Goal: Task Accomplishment & Management: Manage account settings

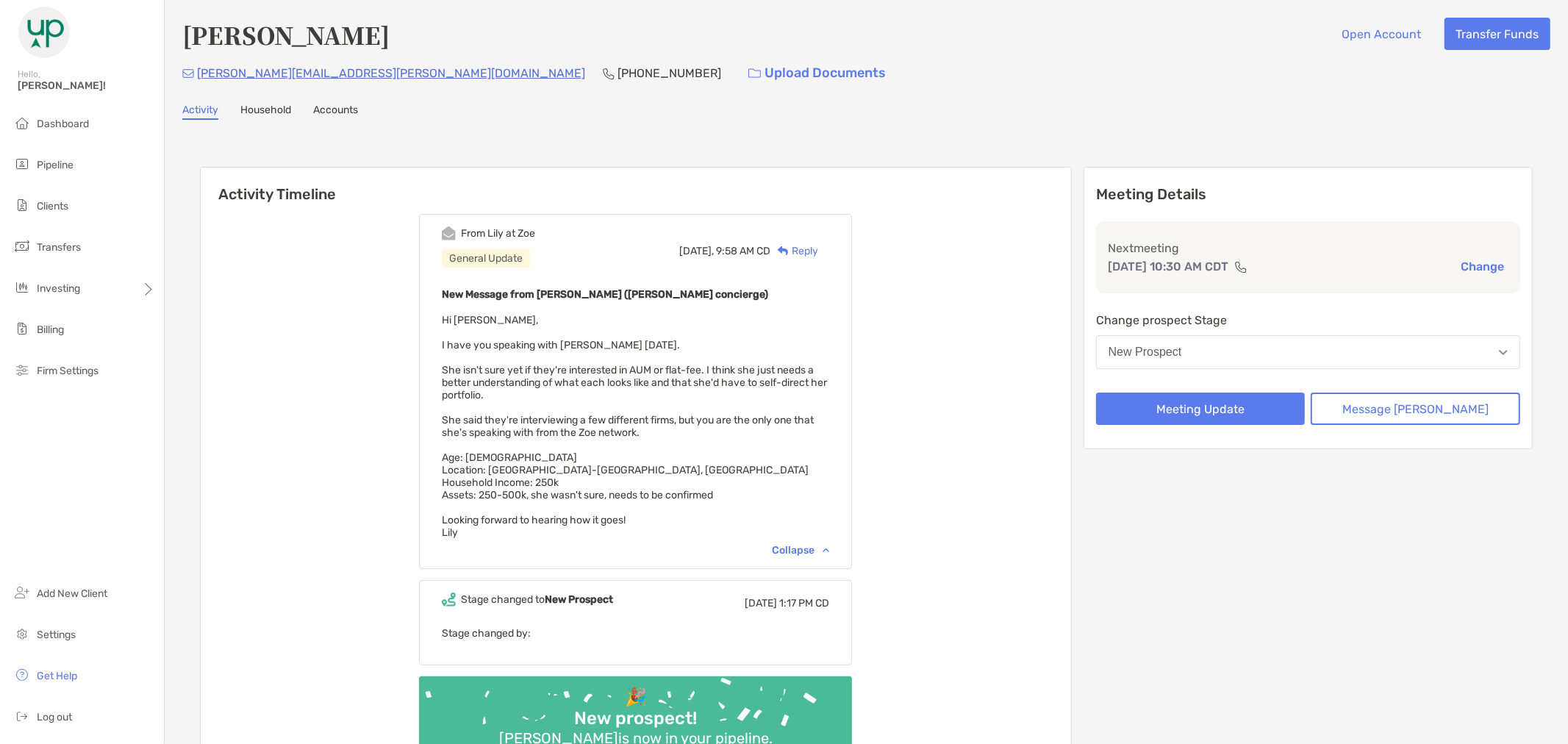
click at [1336, 344] on button "New Prospect" at bounding box center [1308, 352] width 424 height 34
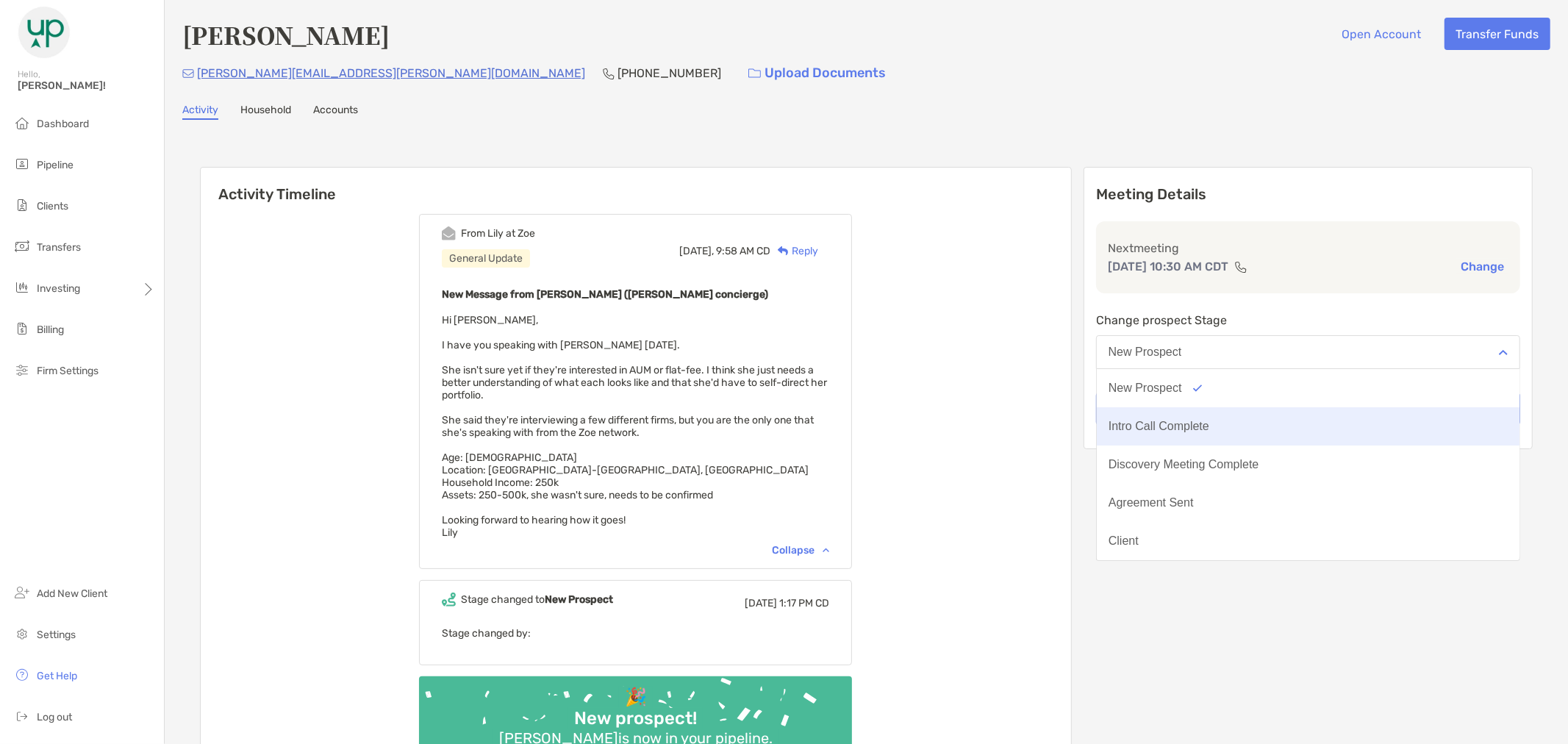
click at [1289, 437] on button "Intro Call Complete" at bounding box center [1308, 427] width 423 height 39
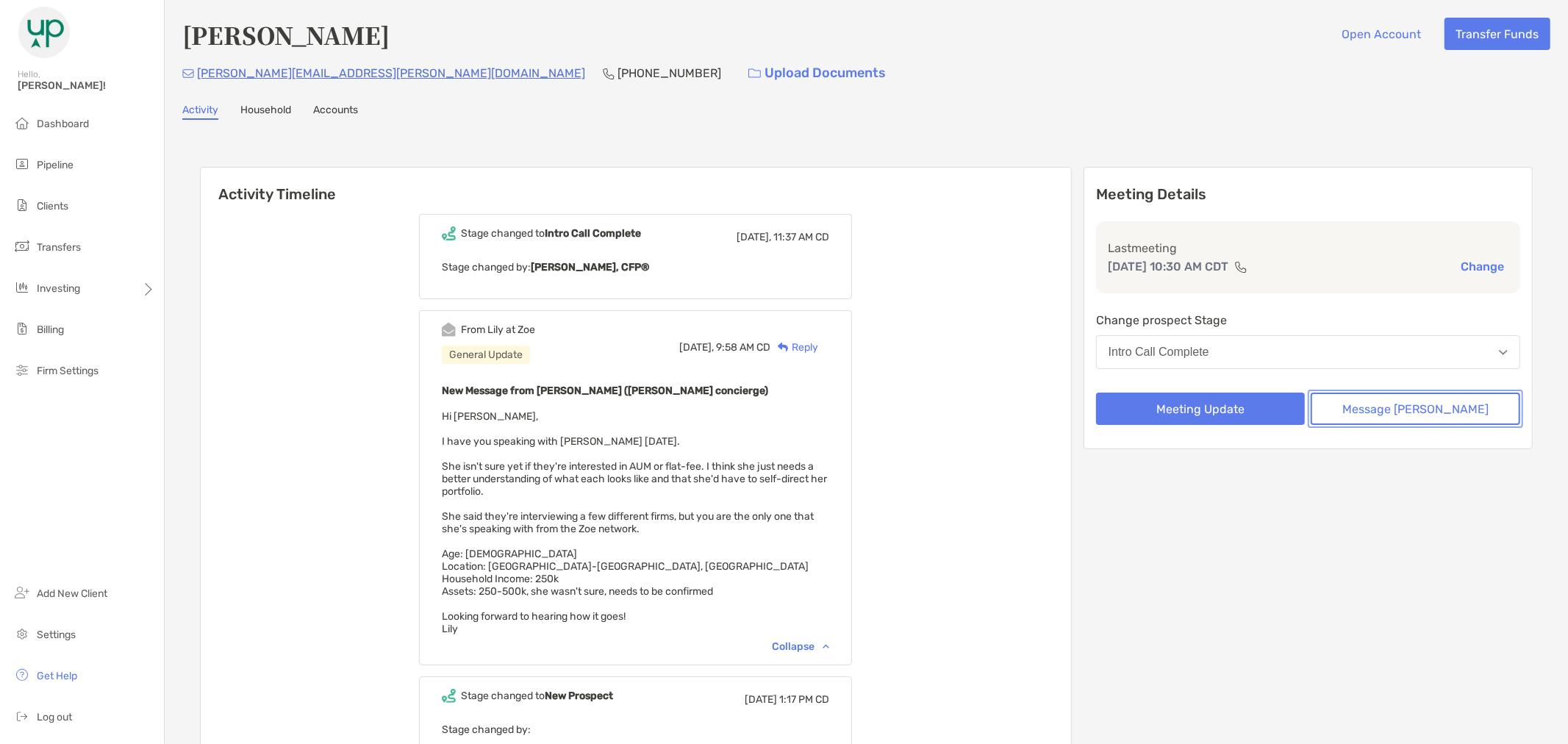
click at [1400, 405] on button "Message [PERSON_NAME]" at bounding box center [1415, 408] width 209 height 32
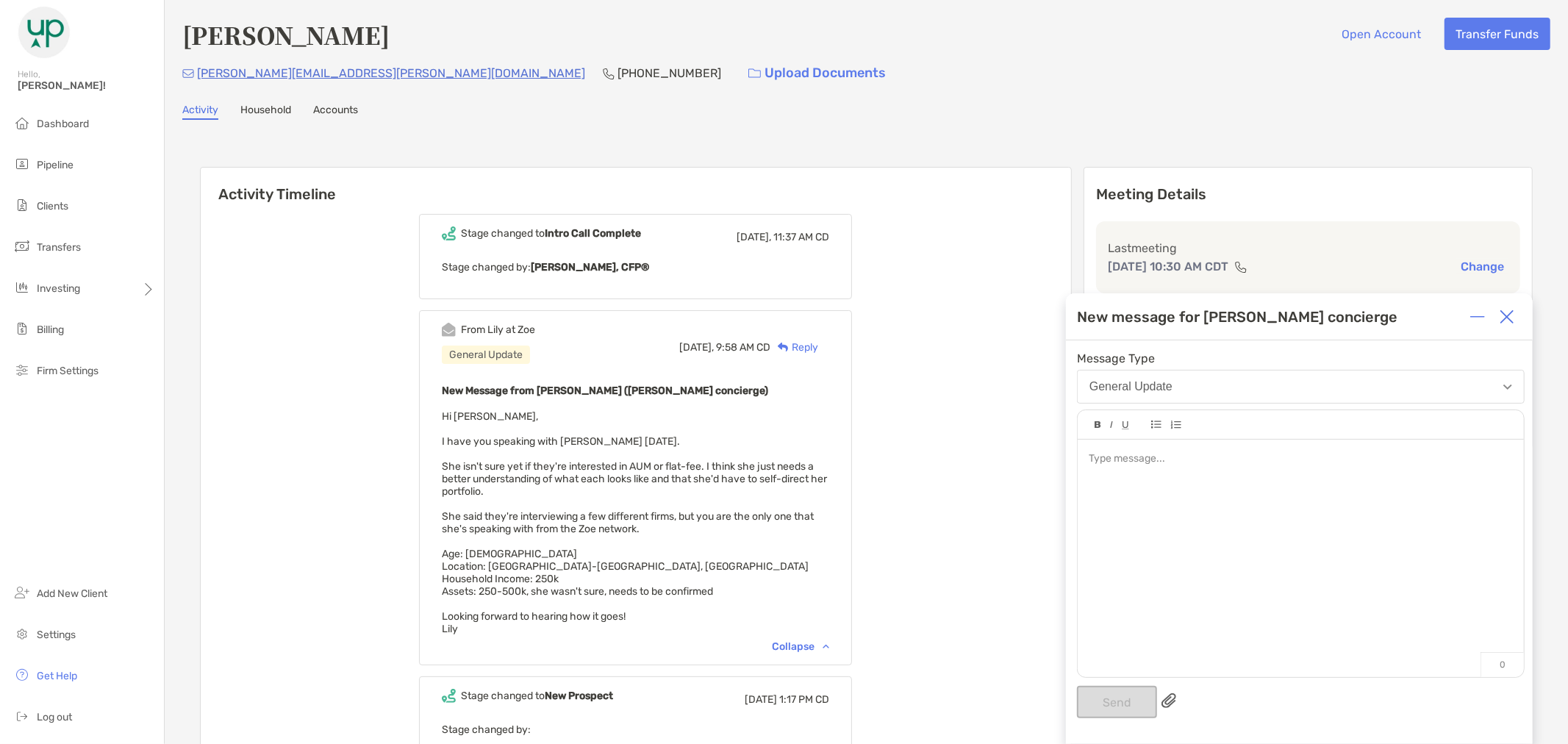
click at [1285, 478] on div at bounding box center [1300, 551] width 446 height 223
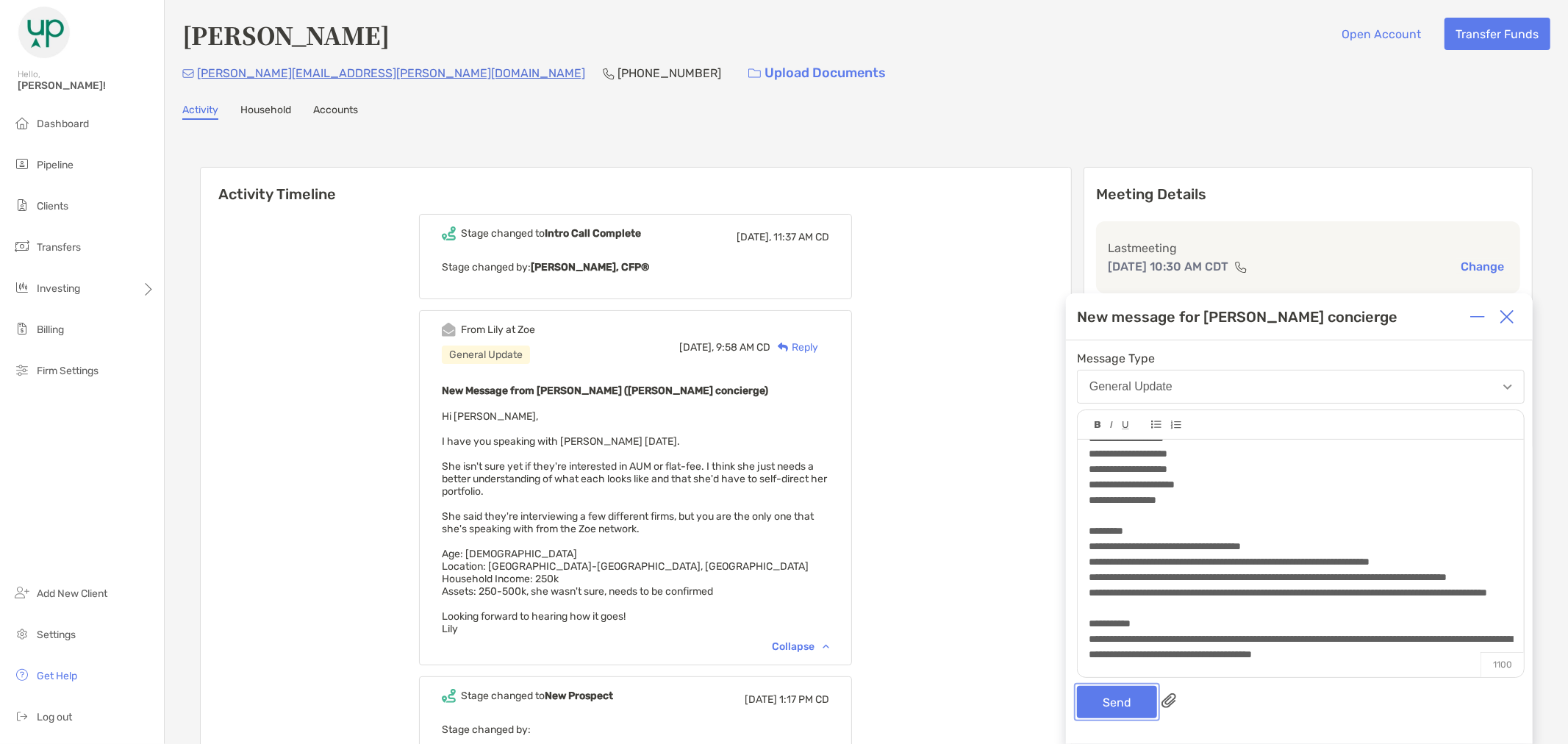
click at [1116, 693] on button "Send" at bounding box center [1117, 702] width 80 height 32
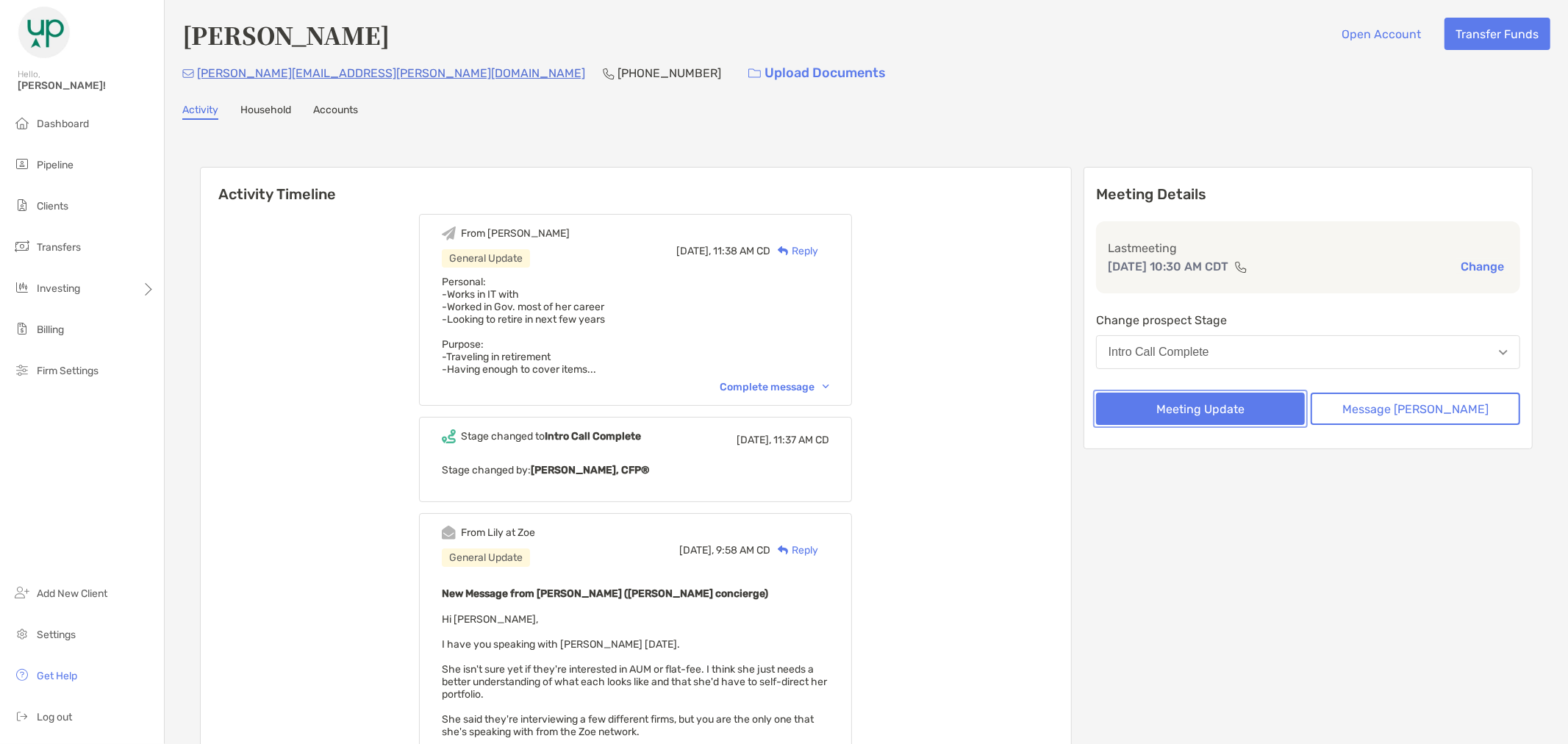
click at [1230, 412] on button "Meeting Update" at bounding box center [1200, 408] width 209 height 32
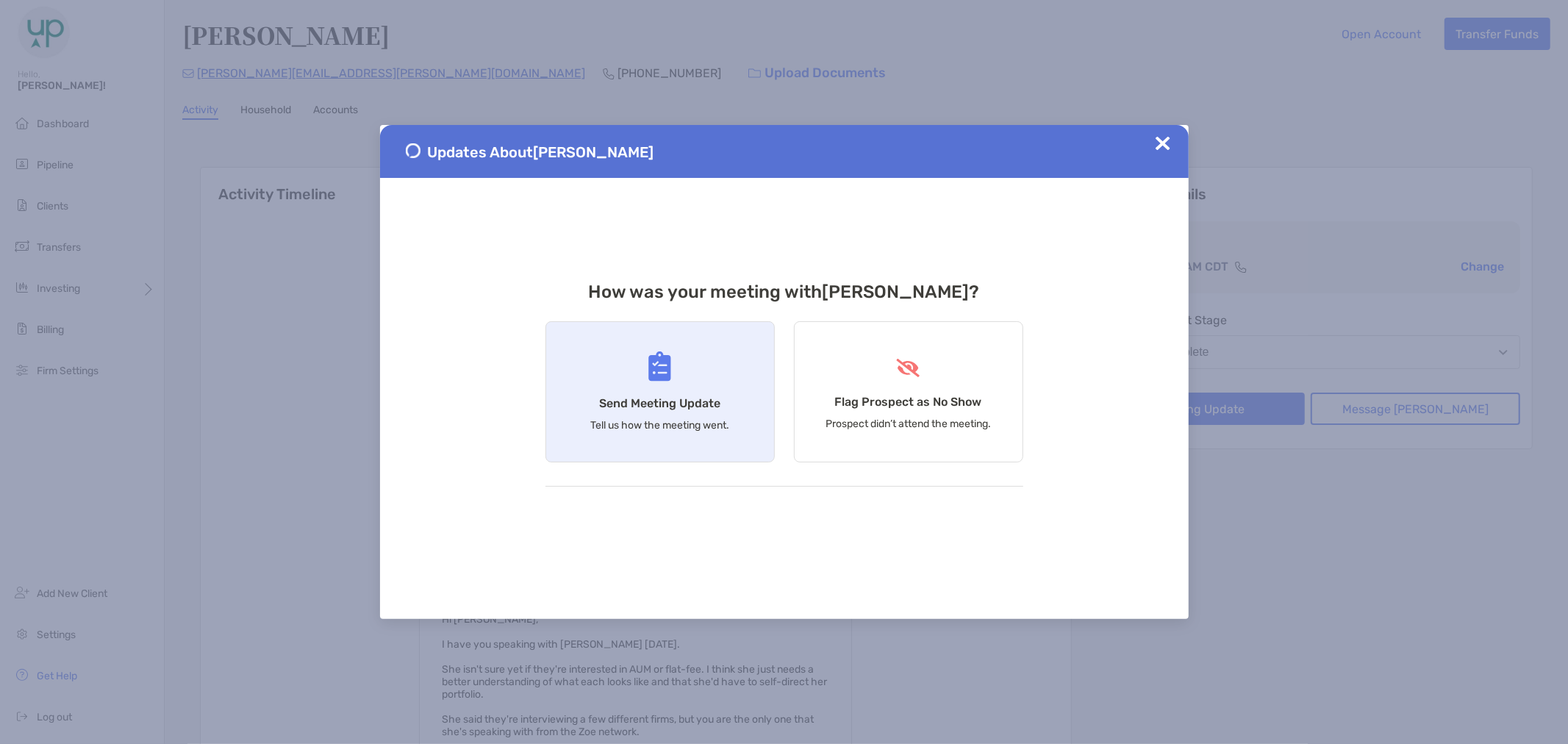
click at [686, 428] on p "Tell us how the meeting went." at bounding box center [660, 425] width 139 height 12
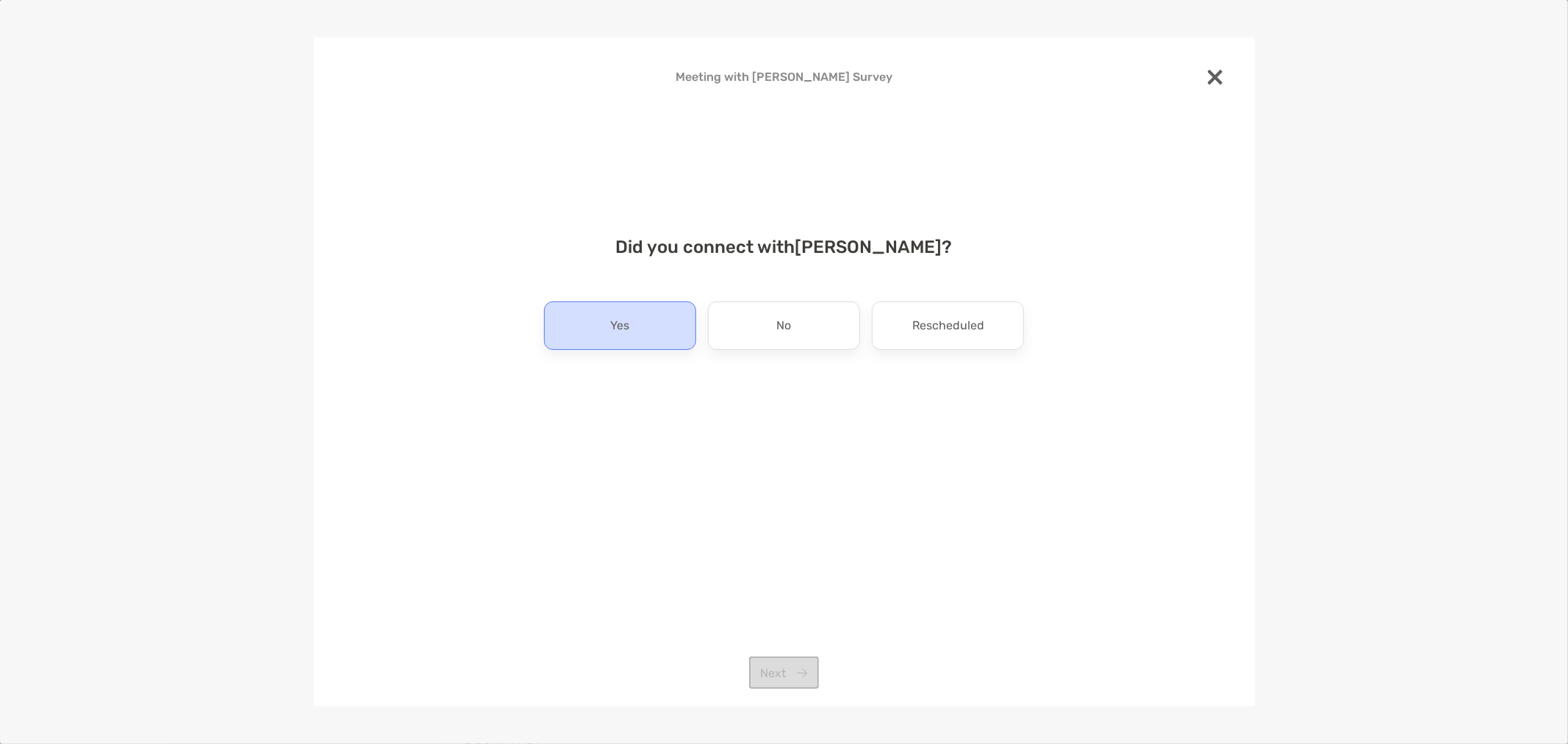
click at [654, 331] on div "Yes" at bounding box center [620, 325] width 152 height 48
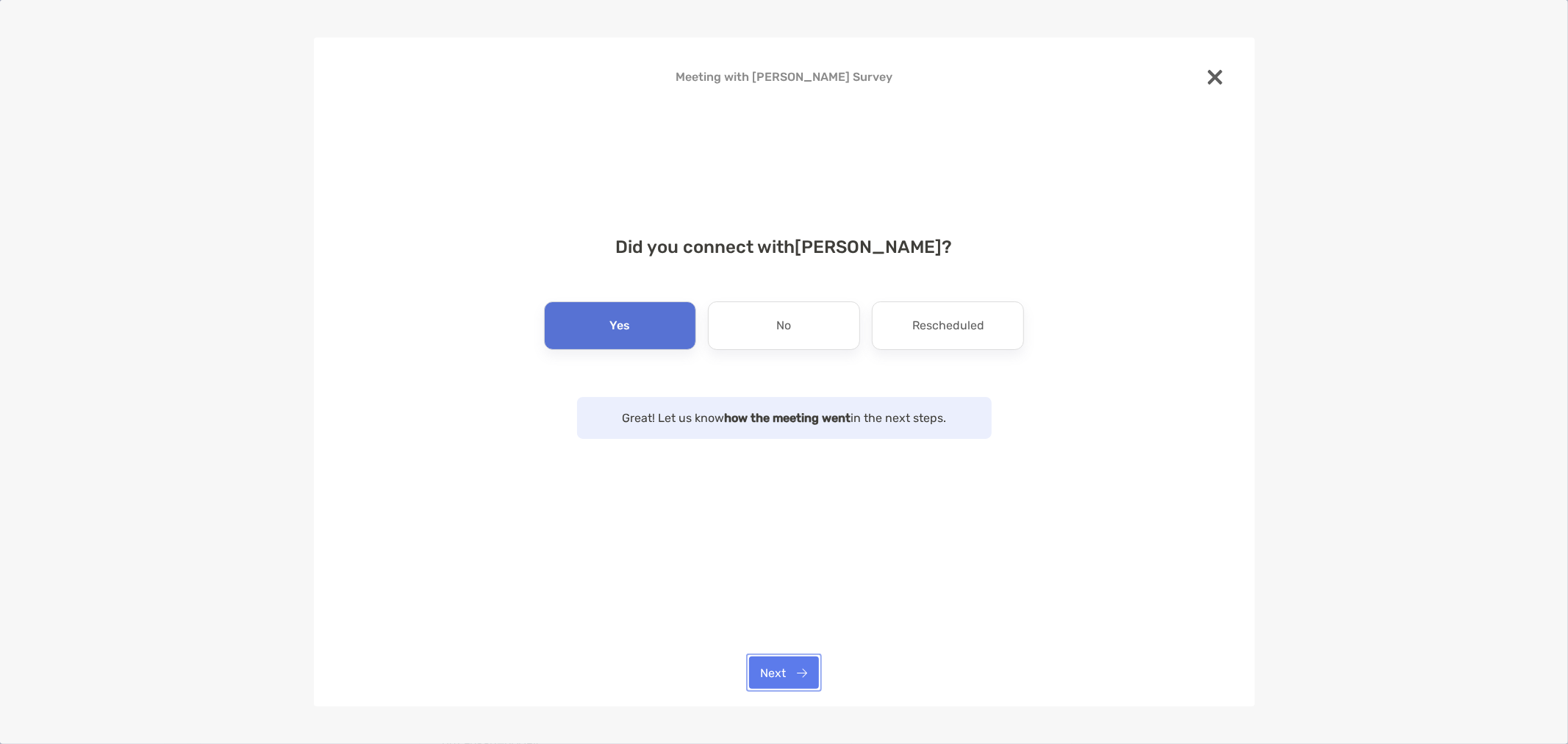
click at [783, 670] on button "Next" at bounding box center [784, 672] width 70 height 32
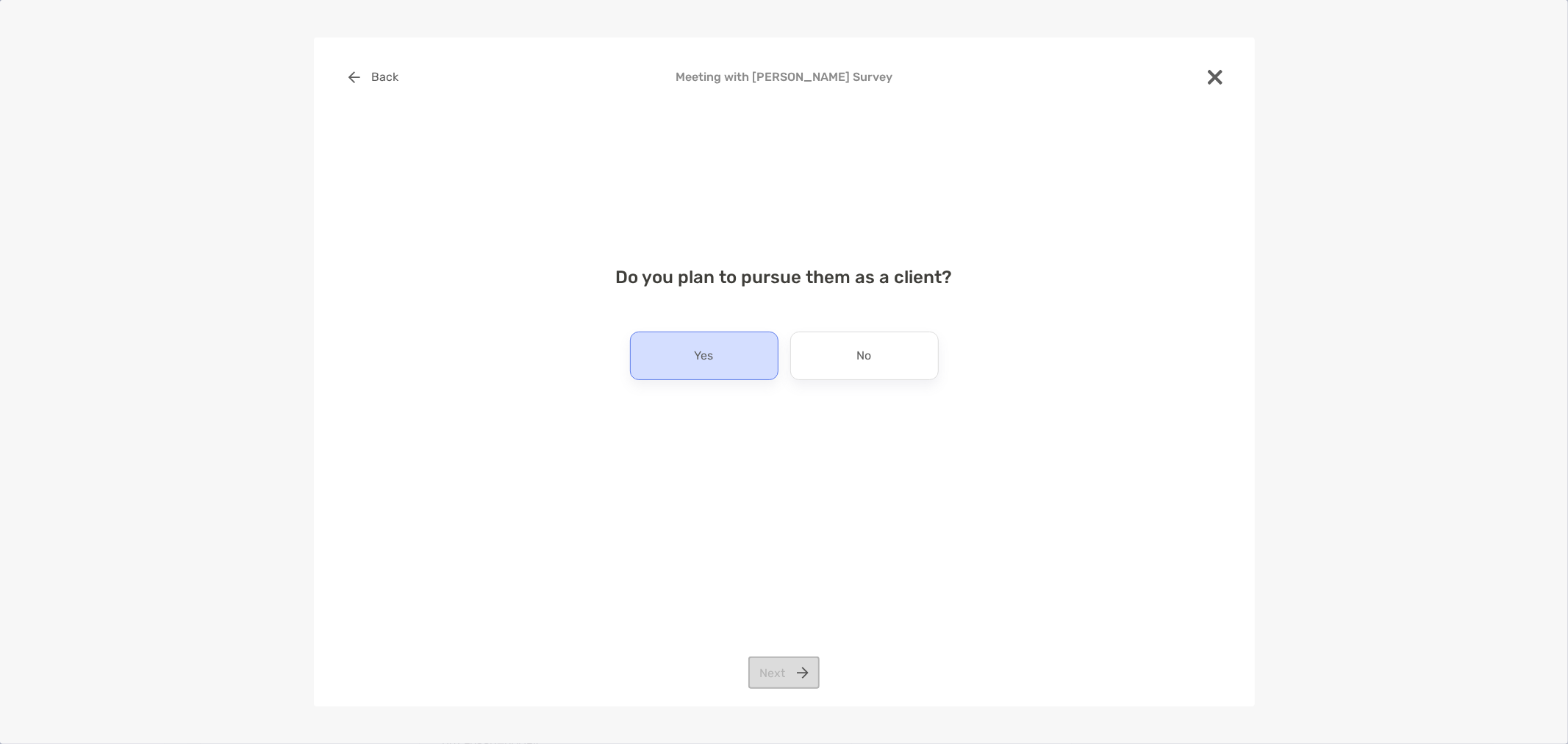
click at [748, 349] on div "Yes" at bounding box center [704, 356] width 149 height 48
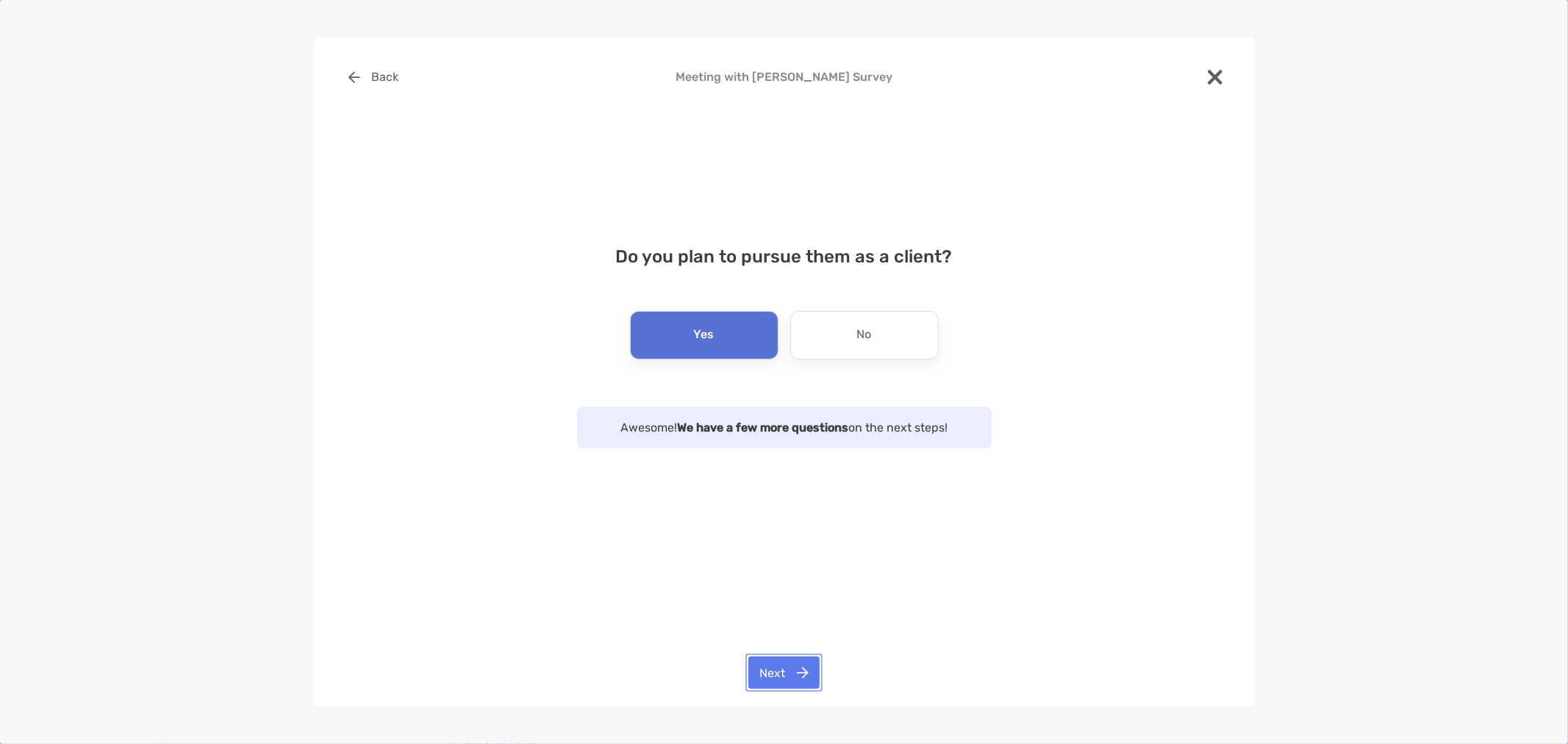
click at [792, 672] on button "Next" at bounding box center [783, 672] width 71 height 32
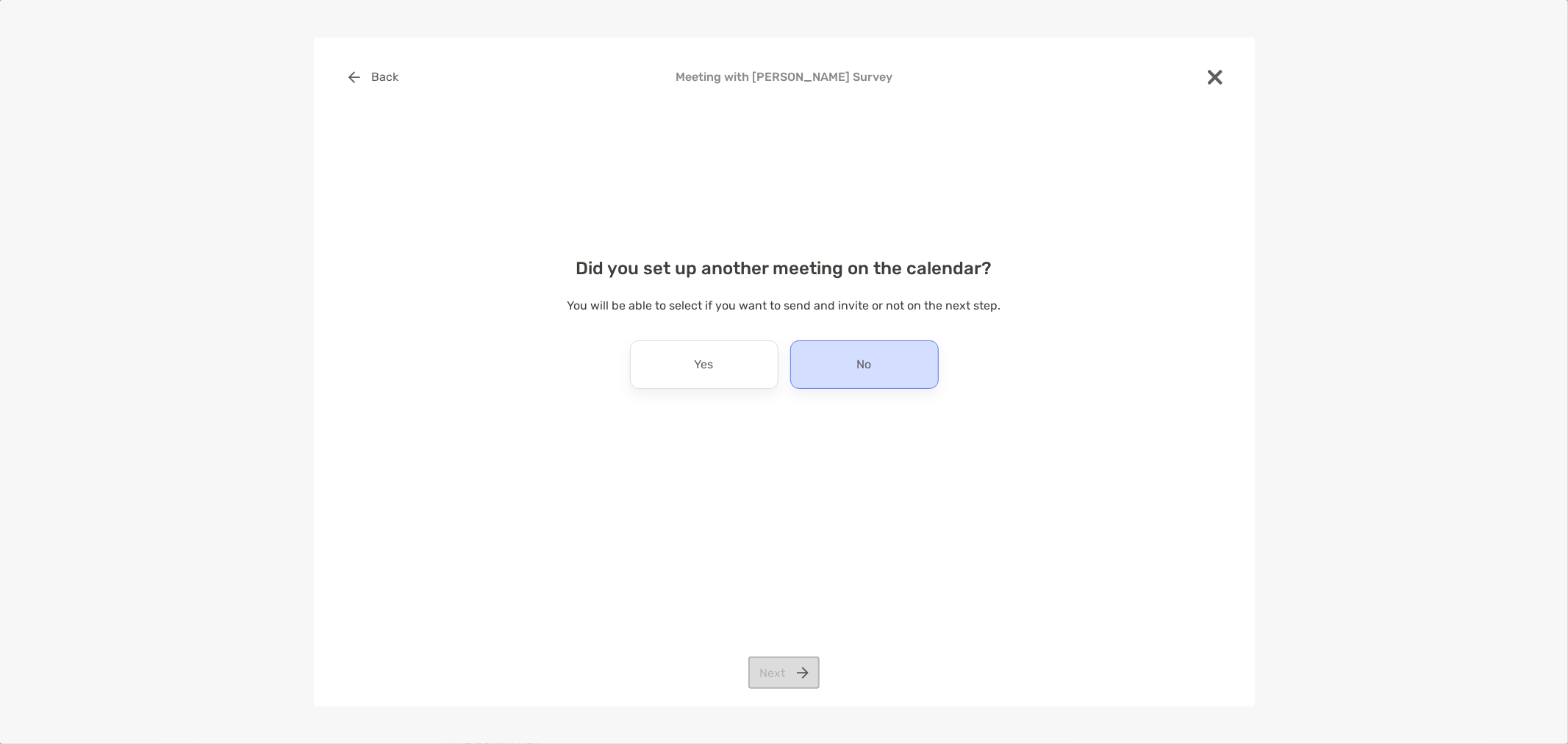
click at [861, 365] on p "No" at bounding box center [865, 365] width 15 height 24
drag, startPoint x: 778, startPoint y: 673, endPoint x: 1521, endPoint y: 547, distance: 753.6
click at [778, 675] on button "Next" at bounding box center [783, 672] width 71 height 32
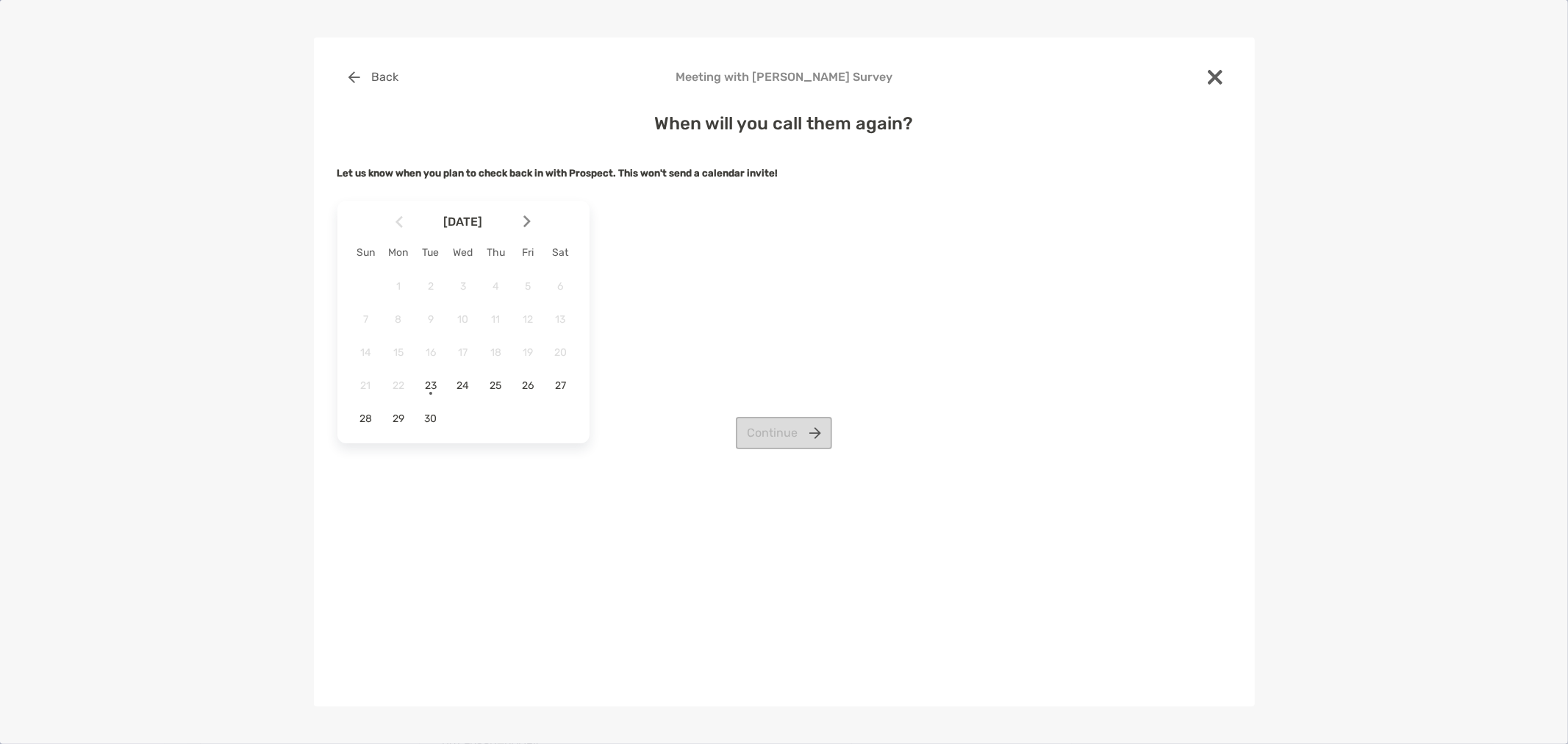
click at [520, 224] on div at bounding box center [533, 222] width 25 height 32
click at [428, 316] on span "7" at bounding box center [431, 320] width 25 height 12
click at [812, 432] on button "Continue" at bounding box center [784, 433] width 96 height 32
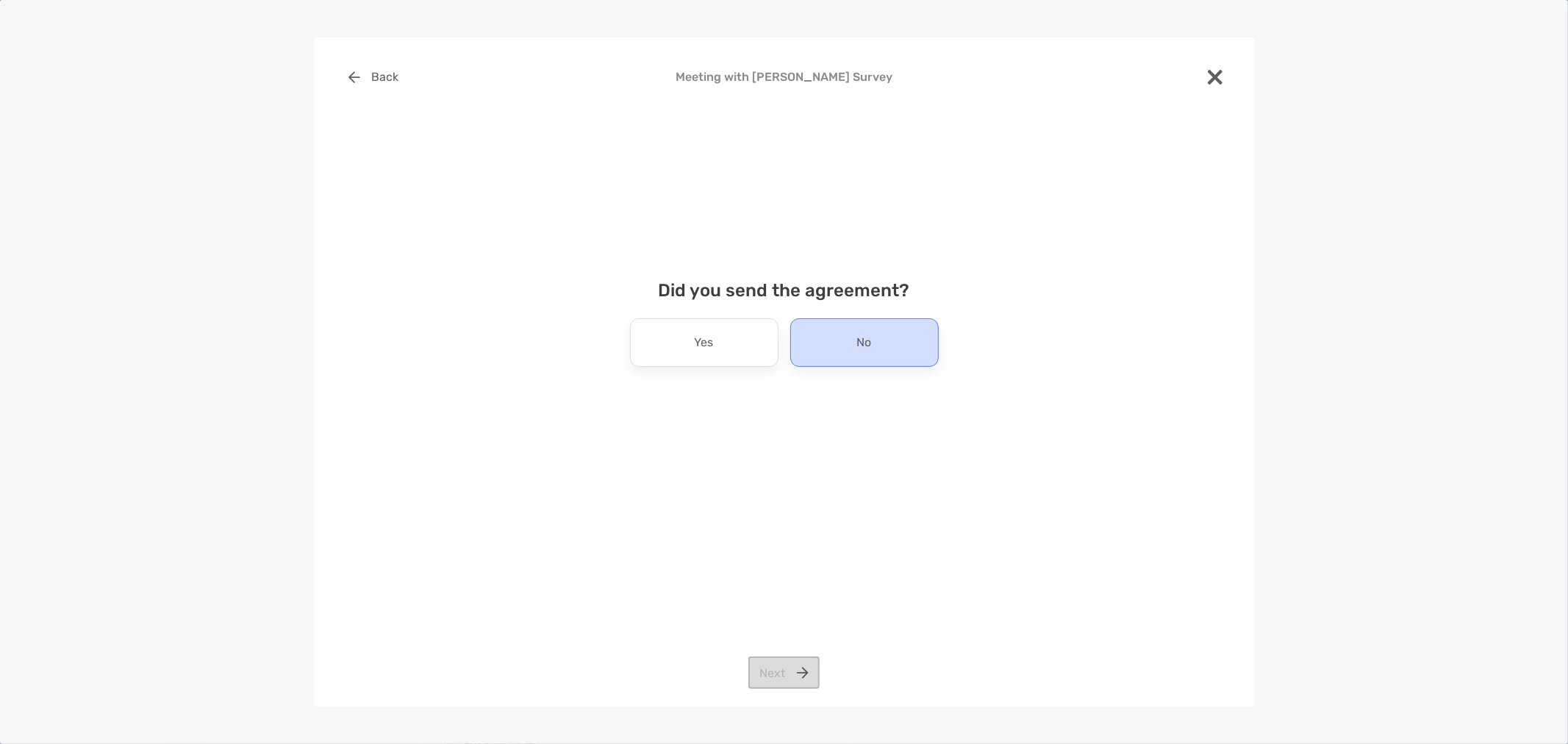
click at [802, 347] on div "No" at bounding box center [865, 342] width 149 height 48
click at [802, 670] on button "Next" at bounding box center [783, 672] width 71 height 32
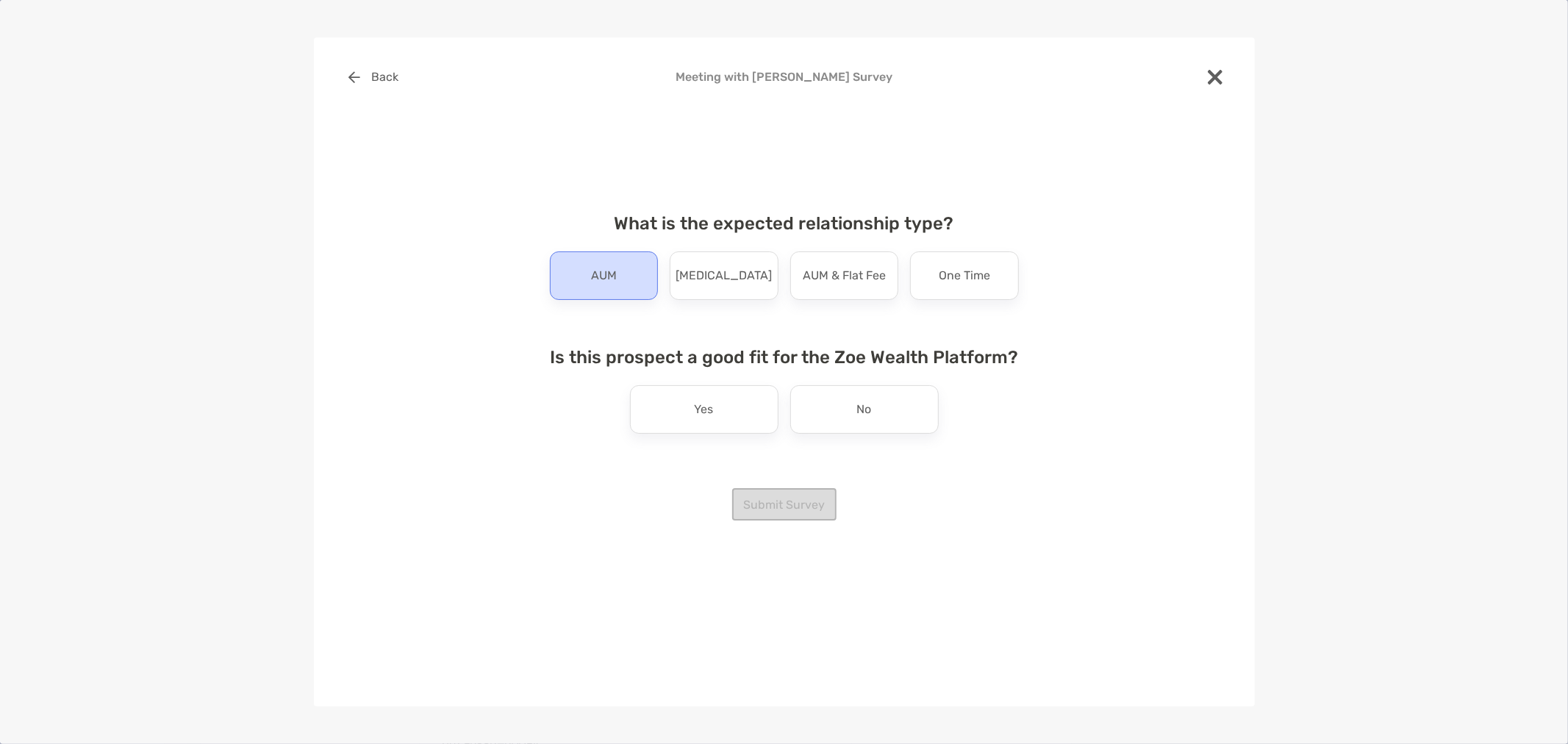
click at [619, 284] on div "AUM" at bounding box center [604, 275] width 109 height 48
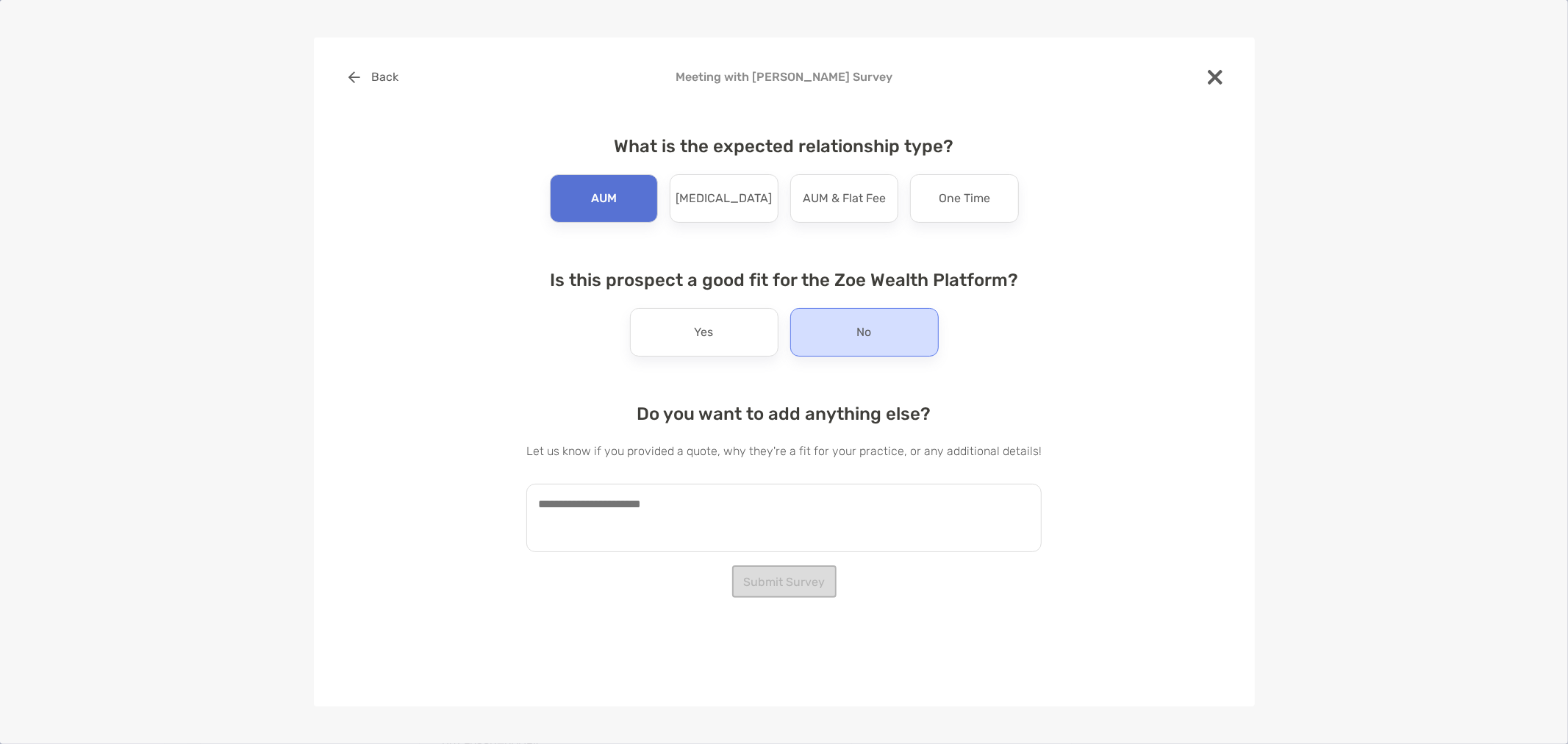
click at [835, 340] on div "No" at bounding box center [865, 332] width 149 height 48
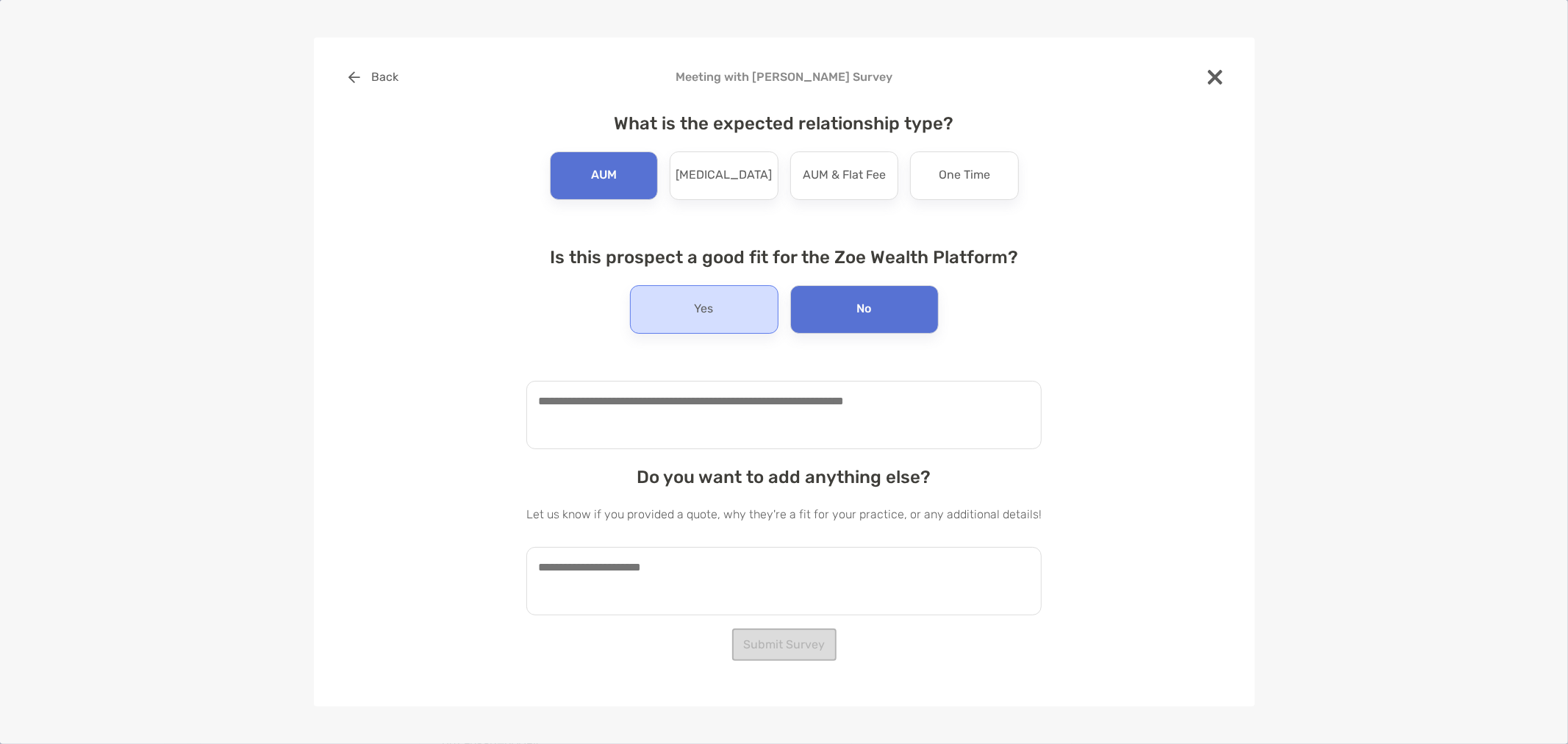
click at [737, 306] on div "Yes" at bounding box center [704, 309] width 149 height 48
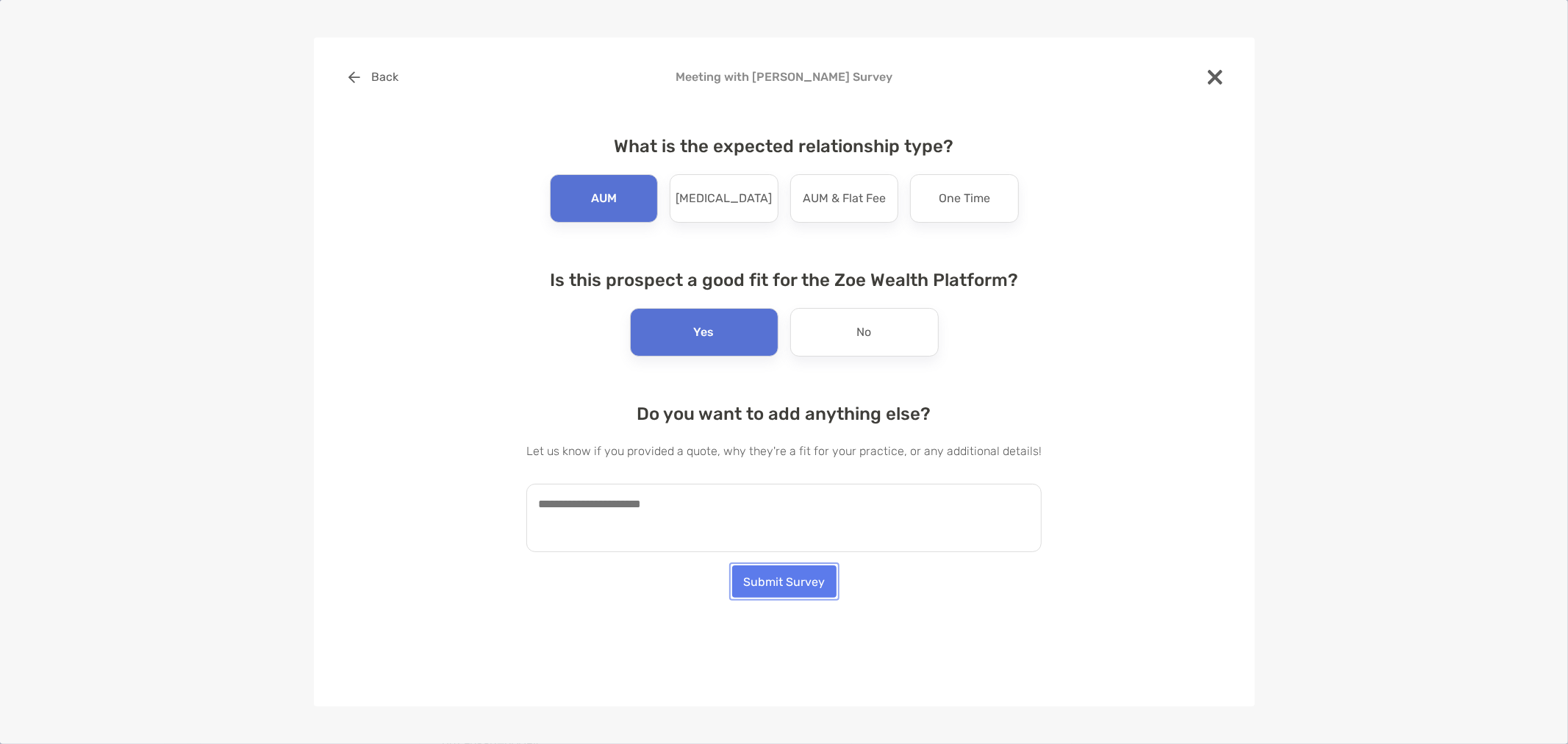
click at [790, 578] on button "Submit Survey" at bounding box center [784, 581] width 104 height 32
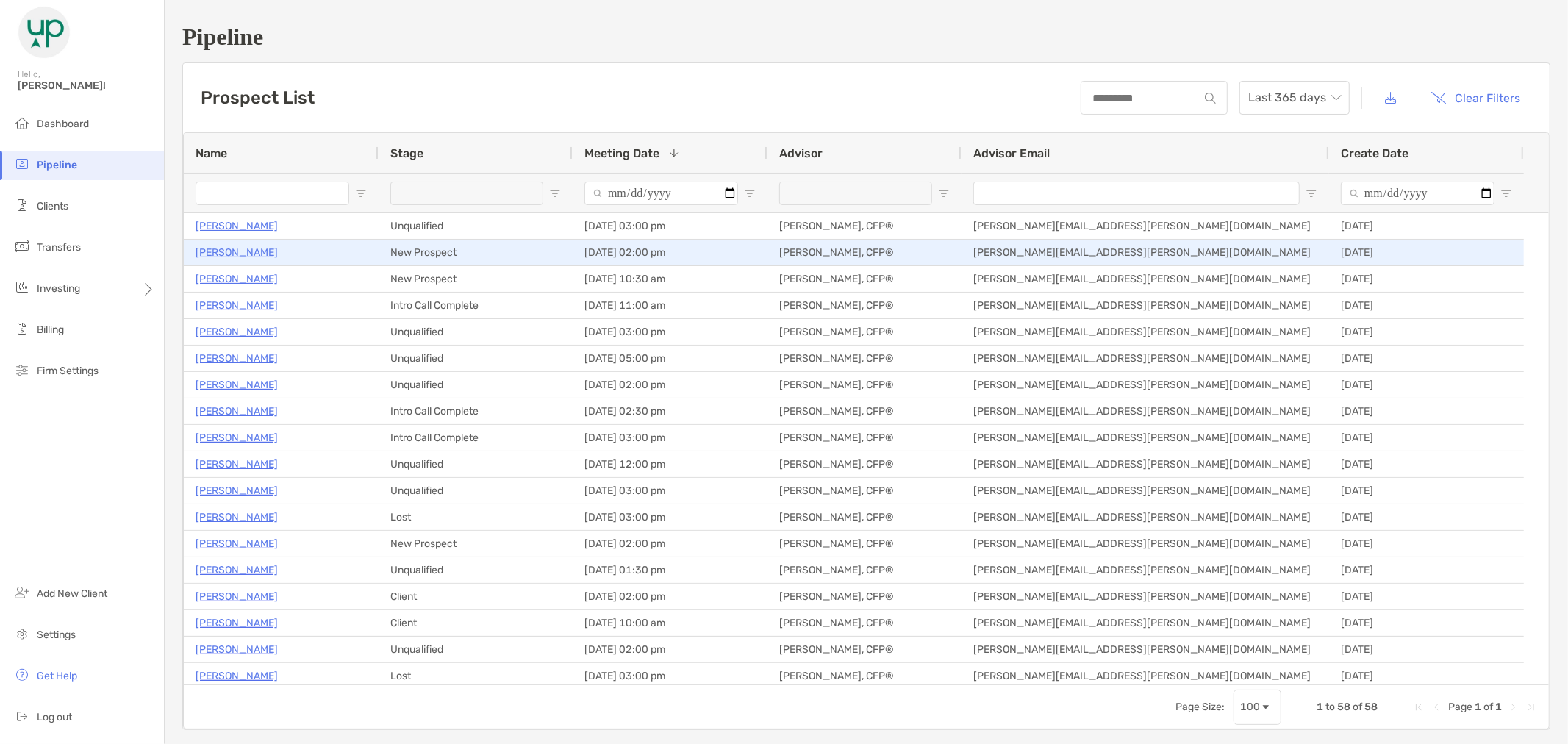
click at [246, 246] on p "[PERSON_NAME]" at bounding box center [237, 252] width 82 height 18
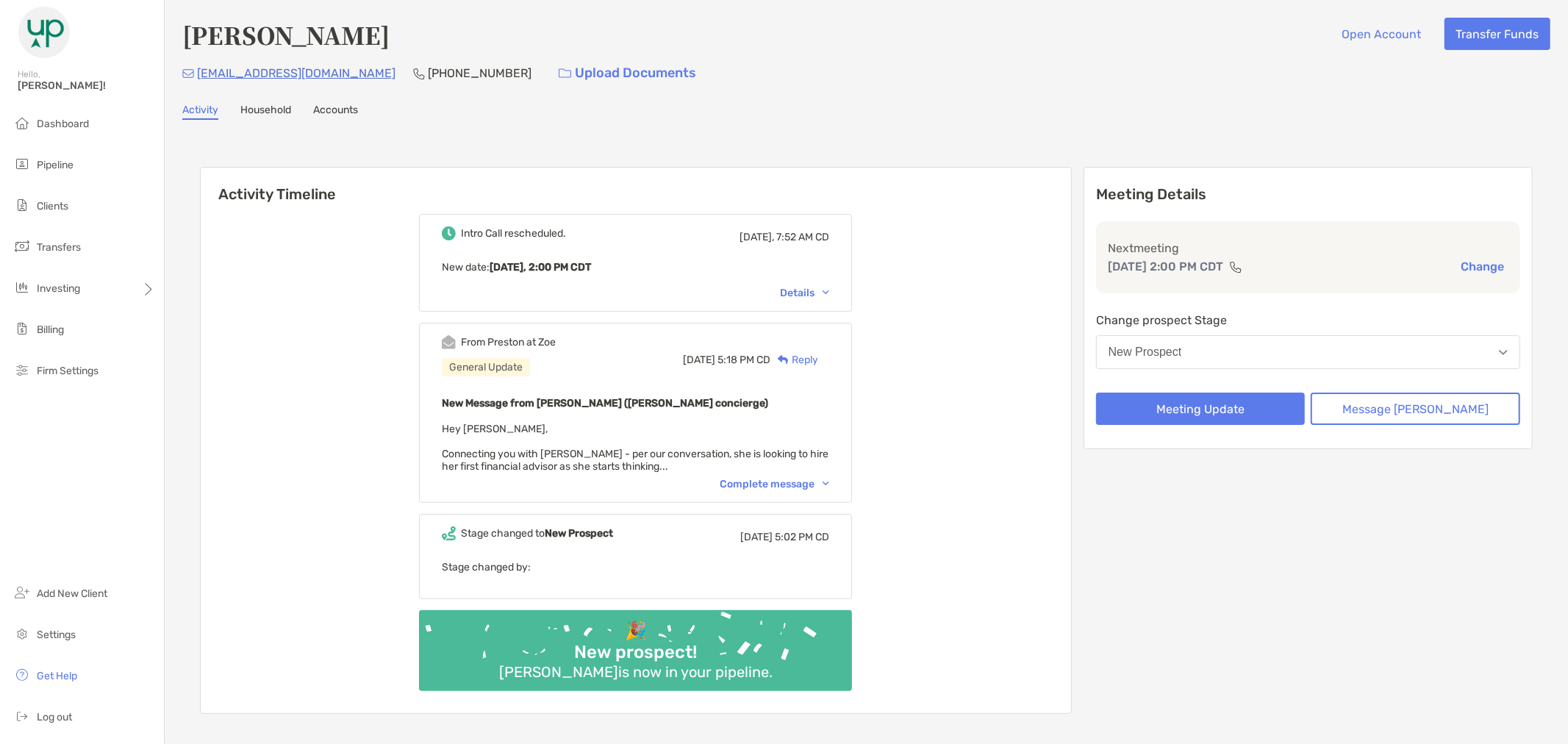
click at [830, 482] on img at bounding box center [826, 484] width 7 height 4
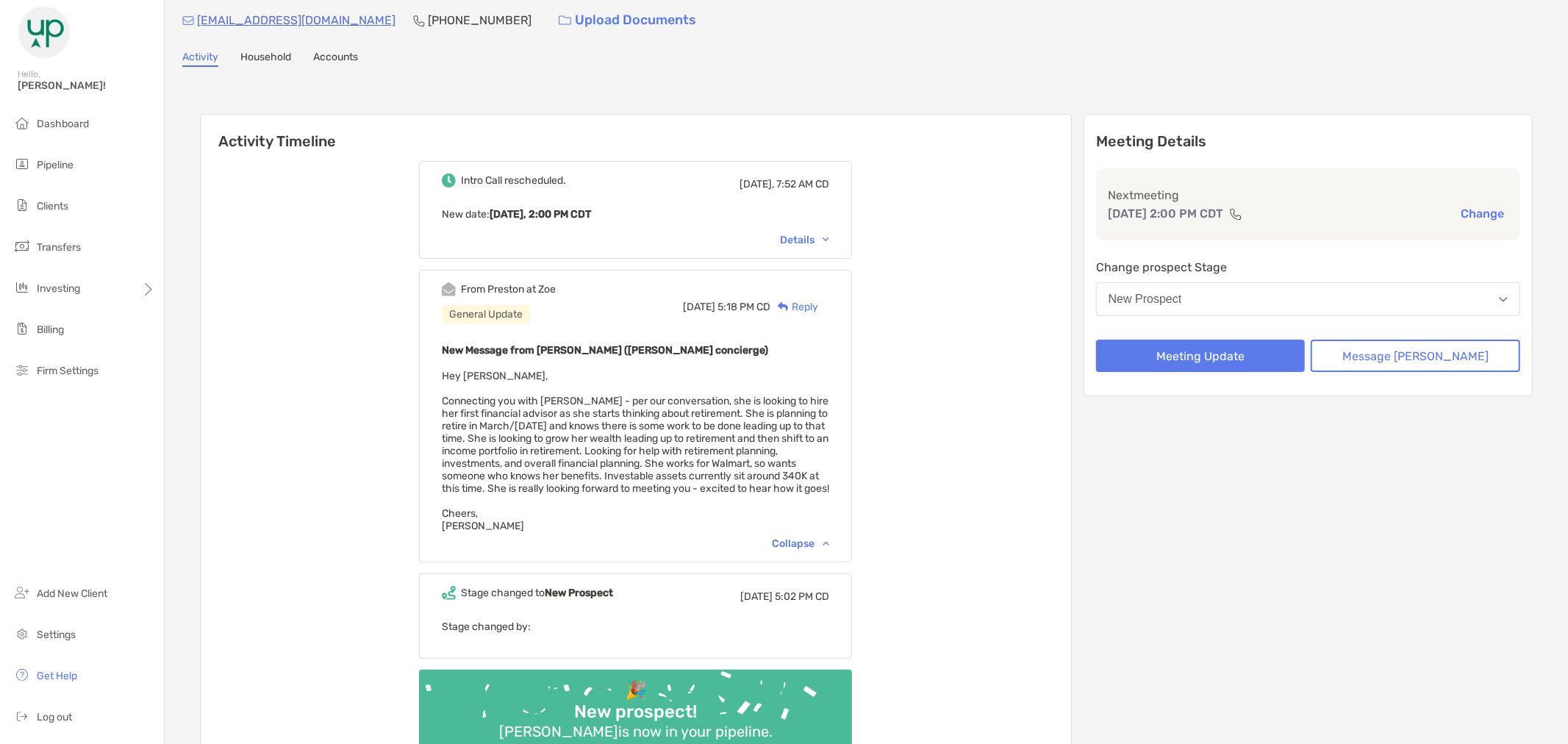
scroll to position [81, 0]
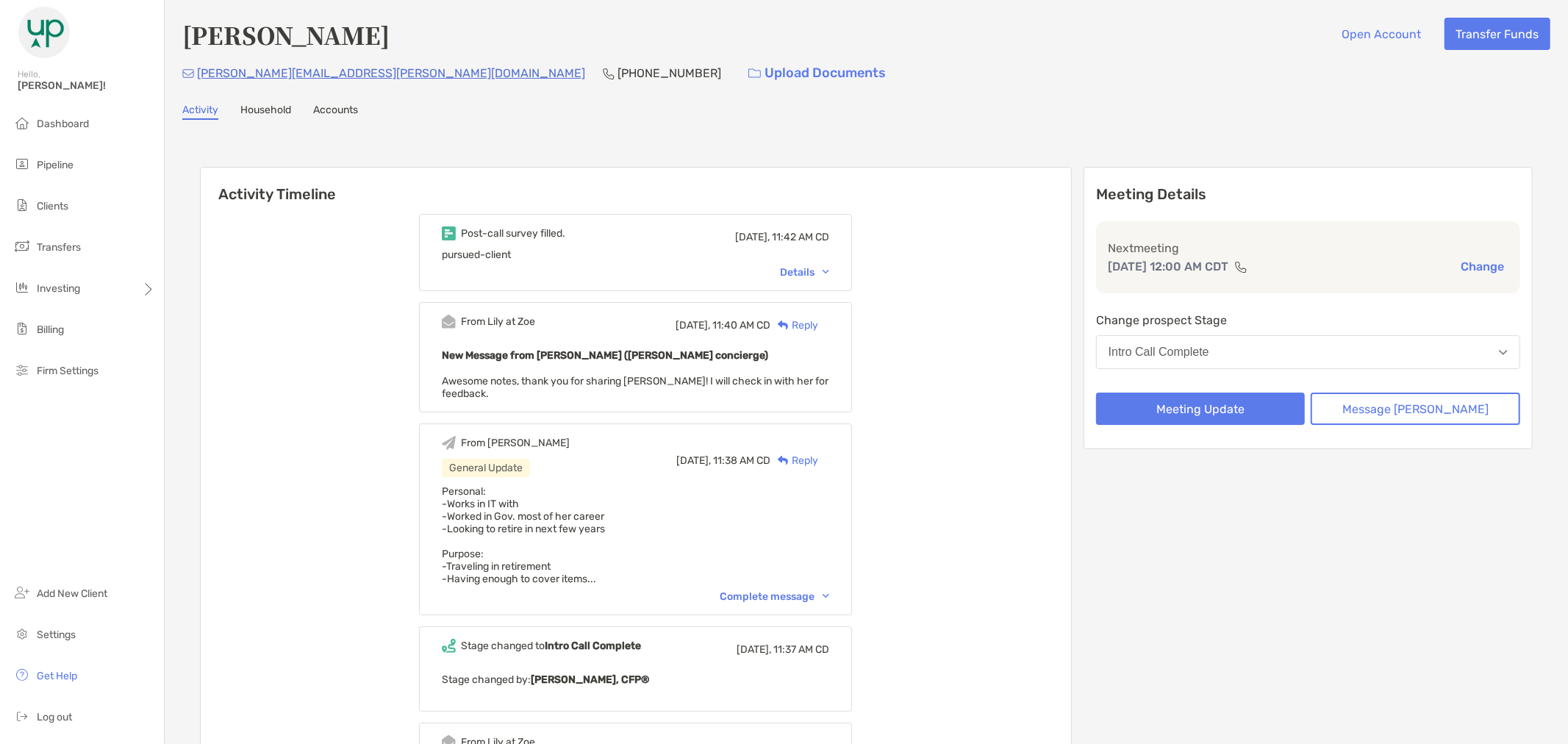
click at [85, 167] on li "Pipeline" at bounding box center [81, 166] width 164 height 30
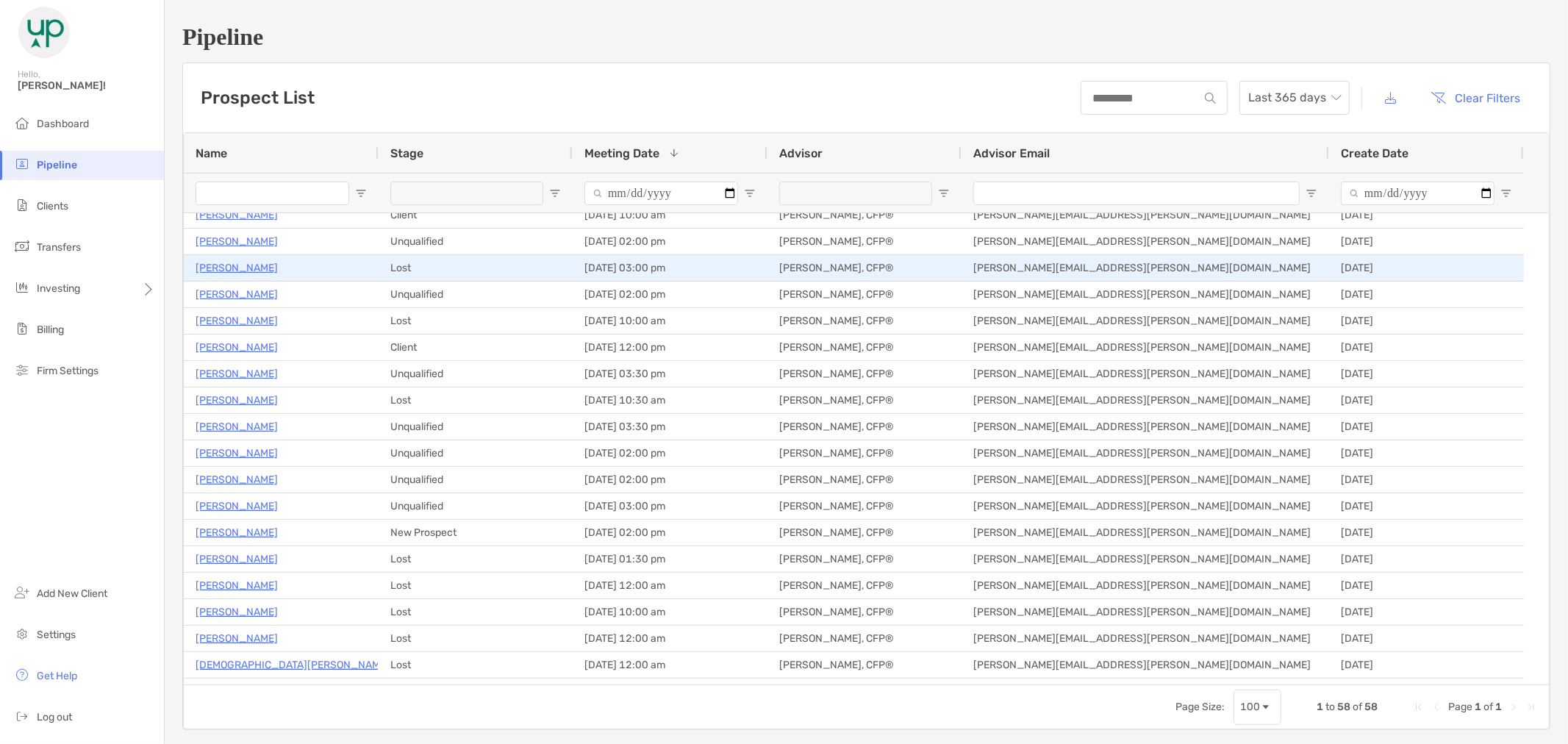
scroll to position [408, 0]
